Goal: Subscribe to service/newsletter

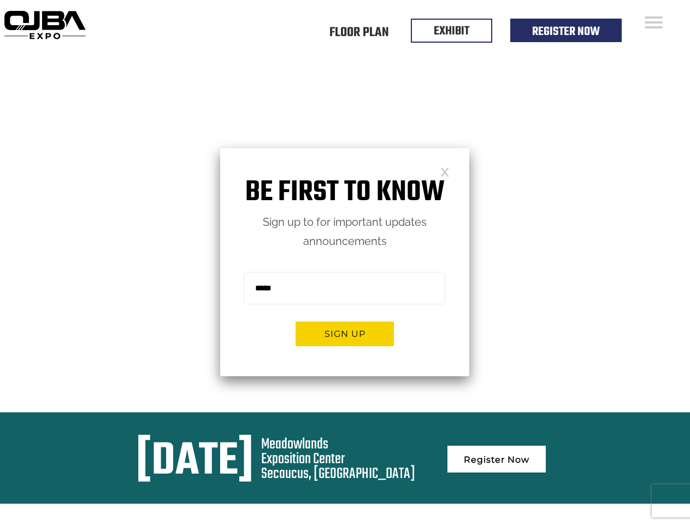
click at [345, 262] on form "Sign me up for the newsletter! ******* Sign up" at bounding box center [344, 313] width 249 height 125
click at [345, 333] on button "Sign up" at bounding box center [345, 333] width 98 height 25
